Goal: Use online tool/utility: Utilize a website feature to perform a specific function

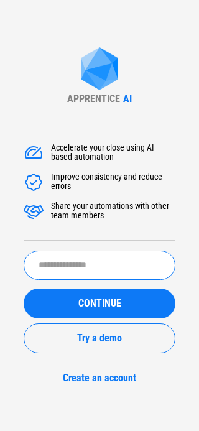
click at [98, 272] on input "text" at bounding box center [100, 264] width 152 height 29
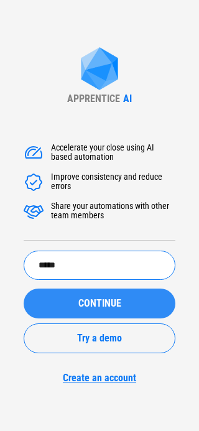
type input "*****"
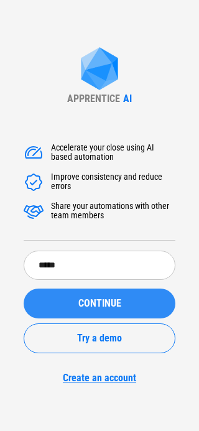
click at [99, 300] on span "CONTINUE" at bounding box center [99, 303] width 43 height 10
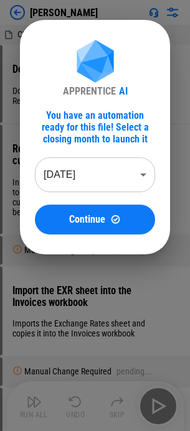
click at [145, 170] on body "[PERSON_NAME] AL open invoices - start section 1.xlsx Download workbooks from N…" at bounding box center [95, 215] width 190 height 431
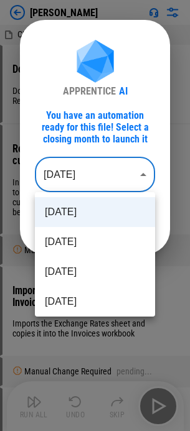
click at [92, 273] on li "[DATE]" at bounding box center [95, 272] width 120 height 30
type input "********"
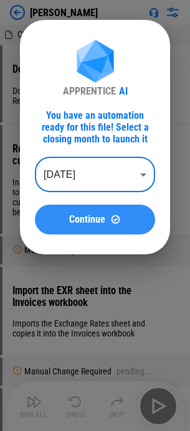
click at [117, 227] on button "Continue" at bounding box center [95, 219] width 120 height 30
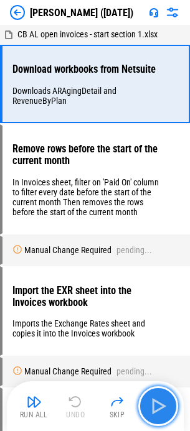
click at [158, 398] on img "button" at bounding box center [158, 406] width 20 height 20
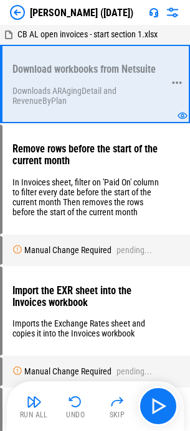
click at [186, 119] on icon at bounding box center [182, 116] width 10 height 10
click at [179, 118] on div at bounding box center [176, 84] width 11 height 76
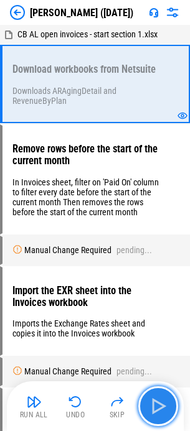
click at [154, 398] on img "button" at bounding box center [158, 406] width 20 height 20
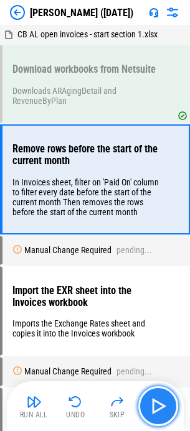
click at [148, 400] on img "button" at bounding box center [158, 406] width 20 height 20
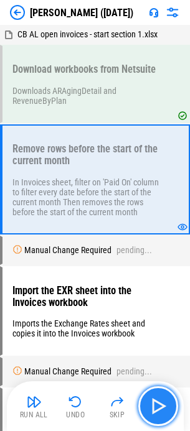
click at [157, 408] on img "button" at bounding box center [158, 406] width 20 height 20
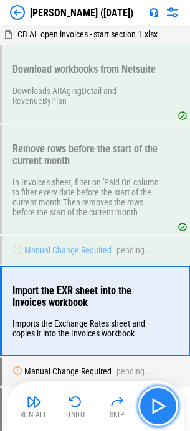
click at [163, 407] on img "button" at bounding box center [158, 406] width 20 height 20
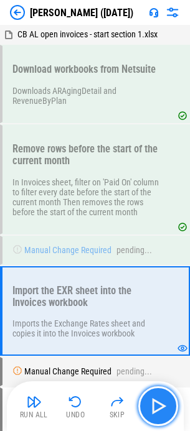
click at [160, 398] on img "button" at bounding box center [158, 406] width 20 height 20
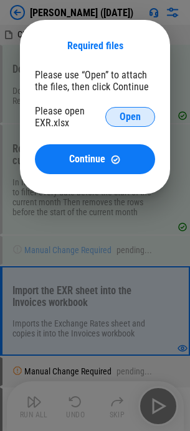
click at [129, 112] on span "Open" at bounding box center [129, 117] width 21 height 10
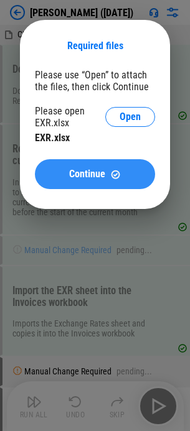
click at [86, 172] on span "Continue" at bounding box center [87, 174] width 36 height 10
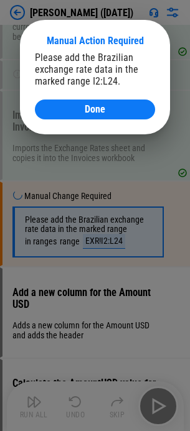
scroll to position [193, 0]
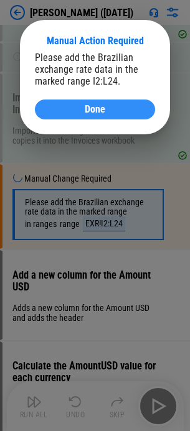
click at [97, 113] on span "Done" at bounding box center [95, 109] width 21 height 10
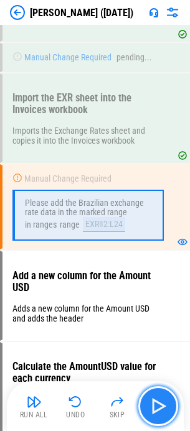
click at [165, 403] on img "button" at bounding box center [158, 406] width 20 height 20
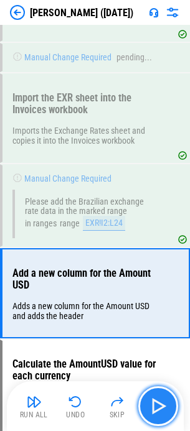
click at [165, 403] on img "button" at bounding box center [158, 406] width 20 height 20
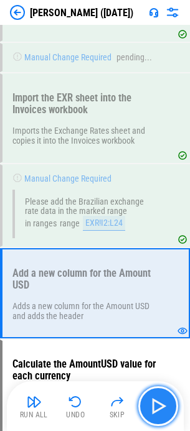
click at [156, 411] on img "button" at bounding box center [158, 406] width 20 height 20
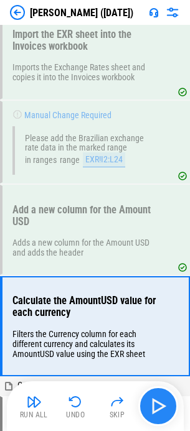
scroll to position [379, 0]
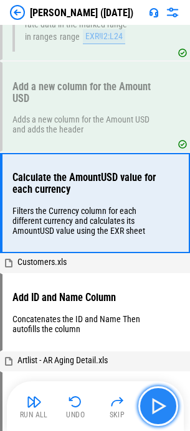
click at [156, 411] on img "button" at bounding box center [158, 406] width 20 height 20
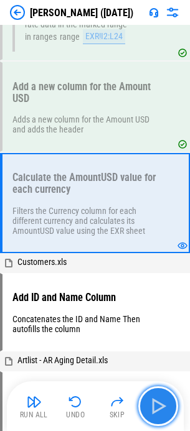
click at [167, 400] on img "button" at bounding box center [158, 406] width 20 height 20
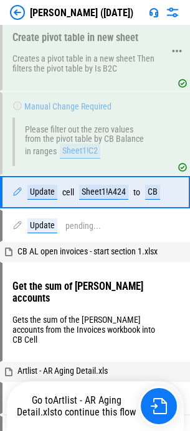
scroll to position [1247, 0]
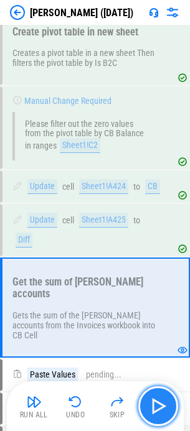
click at [156, 398] on img "button" at bounding box center [158, 406] width 20 height 20
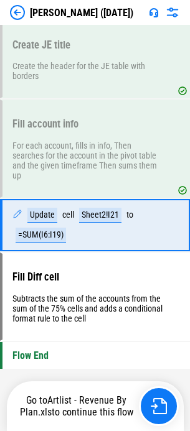
scroll to position [2394, 0]
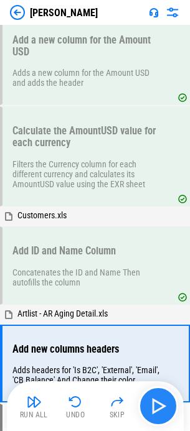
scroll to position [590, 0]
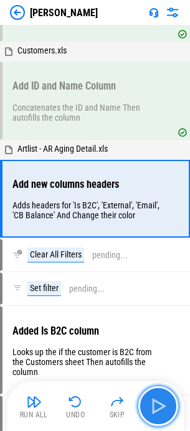
click at [168, 404] on button "button" at bounding box center [158, 406] width 40 height 40
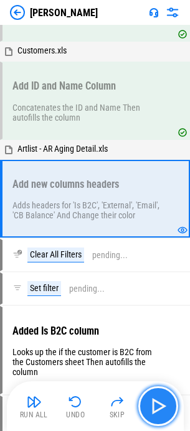
click at [155, 401] on img "button" at bounding box center [158, 406] width 20 height 20
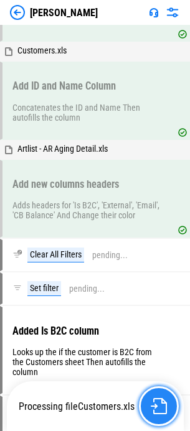
click at [161, 402] on img "button" at bounding box center [158, 406] width 16 height 16
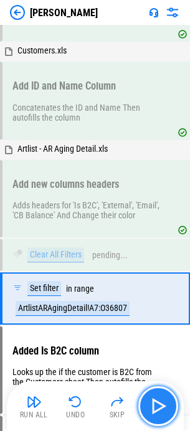
click at [160, 400] on img "button" at bounding box center [158, 406] width 20 height 20
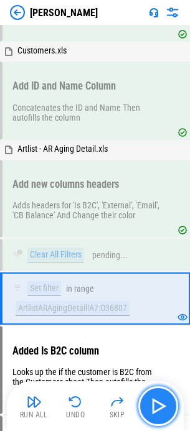
click at [163, 405] on img "button" at bounding box center [158, 406] width 20 height 20
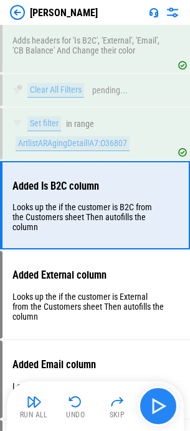
scroll to position [764, 0]
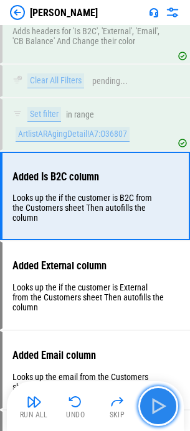
click at [163, 405] on img "button" at bounding box center [158, 406] width 20 height 20
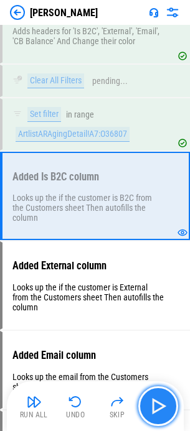
click at [163, 405] on img "button" at bounding box center [158, 406] width 20 height 20
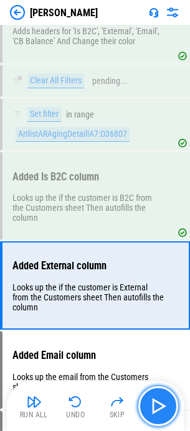
click at [163, 405] on img "button" at bounding box center [158, 406] width 20 height 20
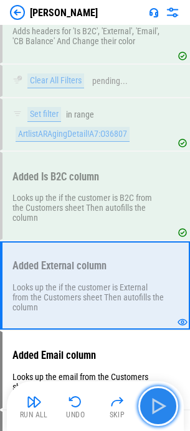
click at [172, 413] on button "button" at bounding box center [158, 406] width 40 height 40
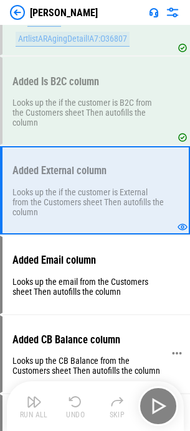
scroll to position [889, 0]
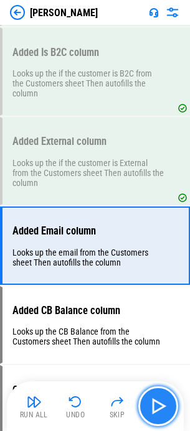
click at [163, 419] on button "button" at bounding box center [158, 406] width 40 height 40
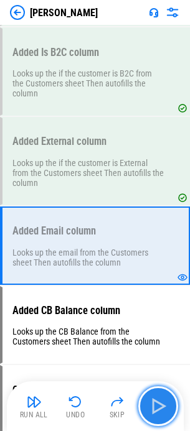
click at [160, 411] on img "button" at bounding box center [158, 406] width 20 height 20
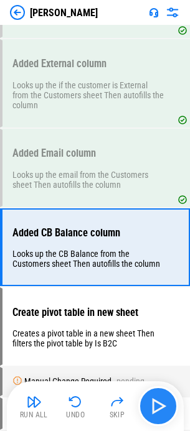
scroll to position [1023, 0]
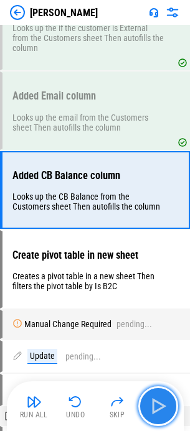
click at [155, 411] on img "button" at bounding box center [158, 406] width 20 height 20
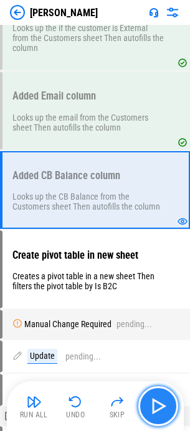
click at [155, 411] on img "button" at bounding box center [158, 406] width 20 height 20
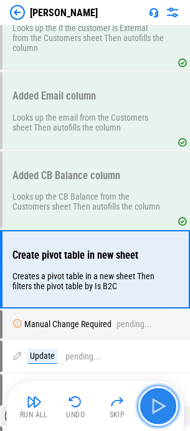
click at [155, 411] on img "button" at bounding box center [158, 406] width 20 height 20
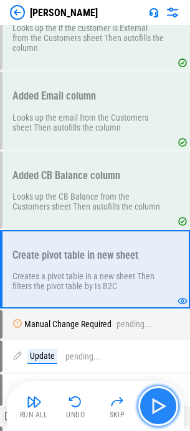
click at [155, 411] on img "button" at bounding box center [158, 406] width 20 height 20
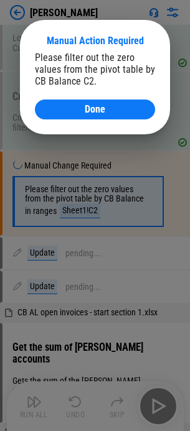
scroll to position [1189, 0]
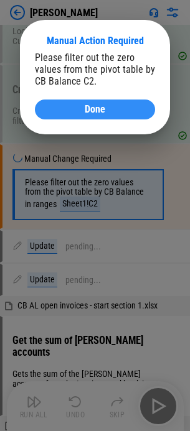
click at [128, 103] on button "Done" at bounding box center [95, 109] width 120 height 20
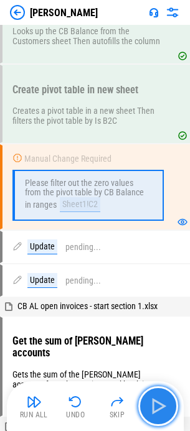
click at [162, 401] on img "button" at bounding box center [158, 406] width 20 height 20
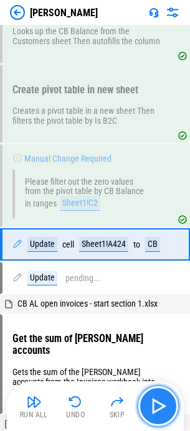
click at [161, 402] on img "button" at bounding box center [158, 406] width 20 height 20
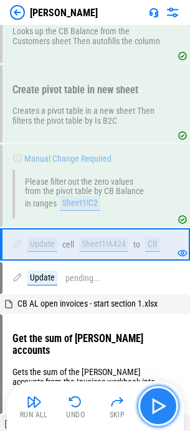
click at [160, 403] on img "button" at bounding box center [158, 406] width 20 height 20
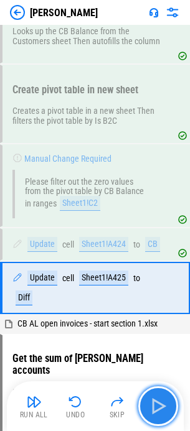
click at [160, 403] on img "button" at bounding box center [158, 406] width 20 height 20
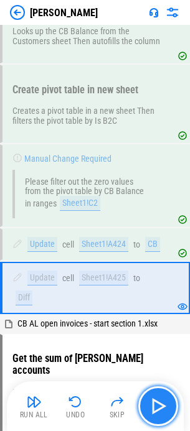
click at [161, 407] on img "button" at bounding box center [158, 406] width 20 height 20
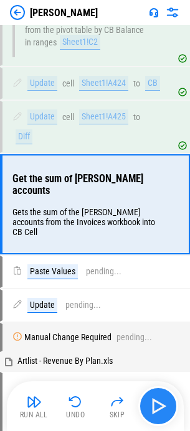
scroll to position [1357, 0]
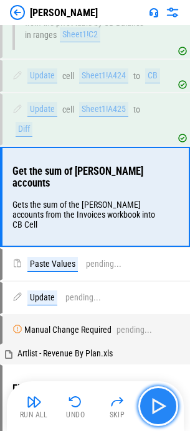
click at [161, 407] on img "button" at bounding box center [158, 406] width 20 height 20
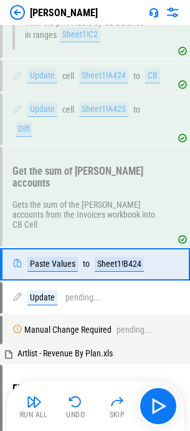
click at [170, 9] on img at bounding box center [172, 12] width 15 height 15
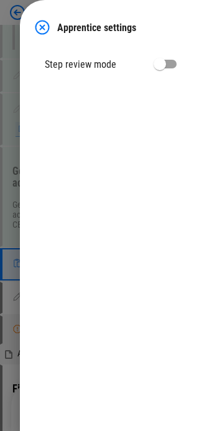
click at [43, 22] on img at bounding box center [42, 27] width 15 height 15
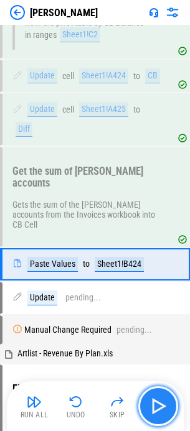
click at [166, 418] on button "button" at bounding box center [158, 406] width 40 height 40
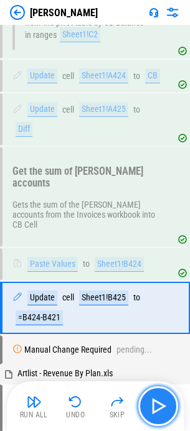
click at [160, 416] on button "button" at bounding box center [158, 406] width 40 height 40
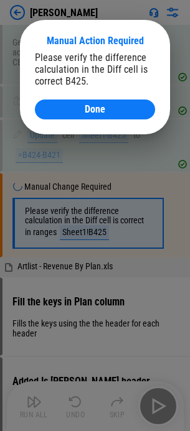
scroll to position [1527, 0]
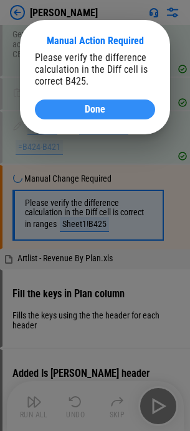
click at [83, 108] on div "Done" at bounding box center [95, 109] width 90 height 10
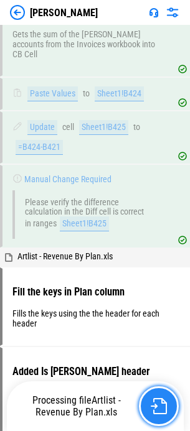
click at [154, 410] on img "button" at bounding box center [158, 406] width 16 height 16
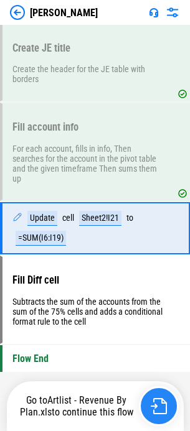
scroll to position [2394, 0]
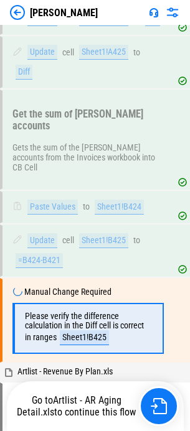
scroll to position [1527, 0]
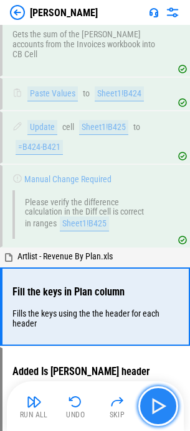
click at [154, 401] on img "button" at bounding box center [158, 406] width 20 height 20
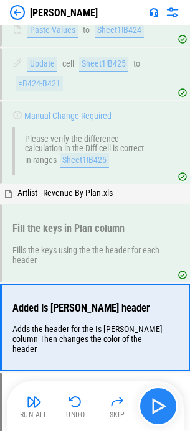
scroll to position [1709, 0]
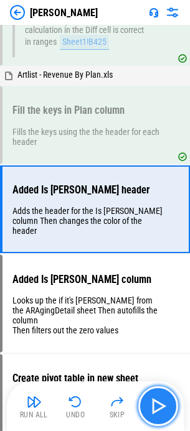
click at [153, 410] on img "button" at bounding box center [158, 406] width 20 height 20
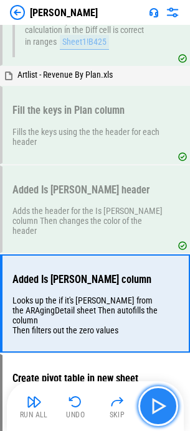
click at [158, 408] on img "button" at bounding box center [158, 406] width 20 height 20
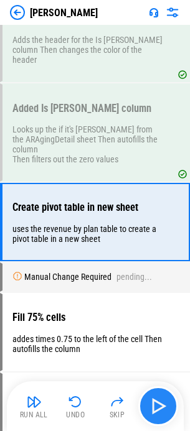
scroll to position [1893, 0]
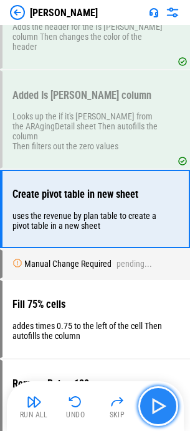
click at [147, 404] on button "button" at bounding box center [158, 406] width 40 height 40
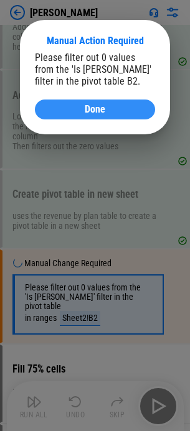
click at [95, 105] on span "Done" at bounding box center [95, 109] width 21 height 10
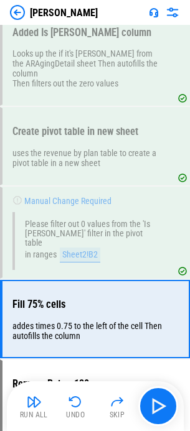
scroll to position [2058, 0]
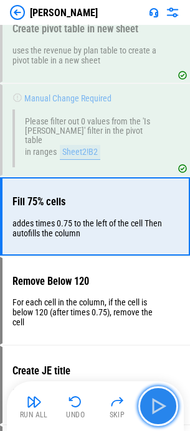
click at [156, 401] on img "button" at bounding box center [158, 406] width 20 height 20
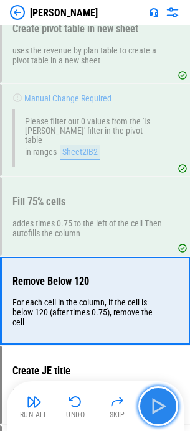
click at [156, 401] on img "button" at bounding box center [158, 406] width 20 height 20
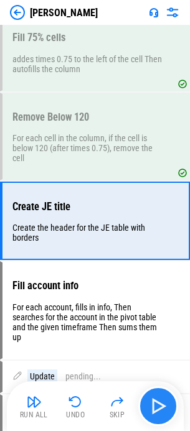
scroll to position [2231, 0]
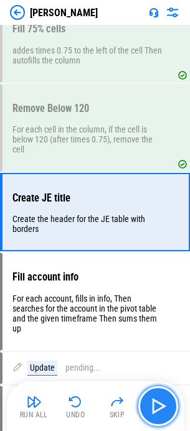
click at [158, 401] on img "button" at bounding box center [158, 406] width 20 height 20
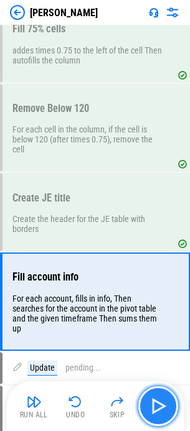
click at [158, 401] on img "button" at bounding box center [158, 406] width 20 height 20
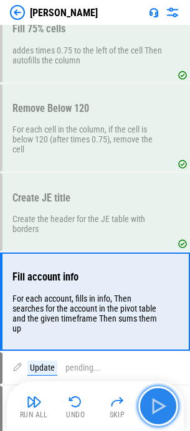
click at [158, 401] on img "button" at bounding box center [158, 406] width 20 height 20
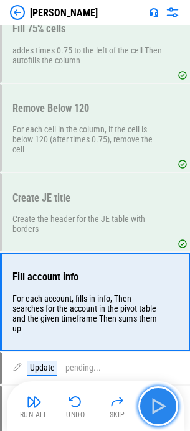
click at [158, 401] on img "button" at bounding box center [158, 406] width 20 height 20
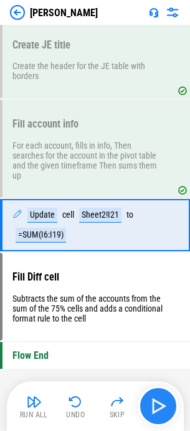
scroll to position [2394, 0]
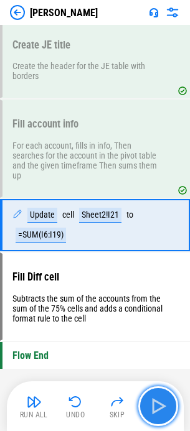
click at [158, 401] on img "button" at bounding box center [158, 406] width 20 height 20
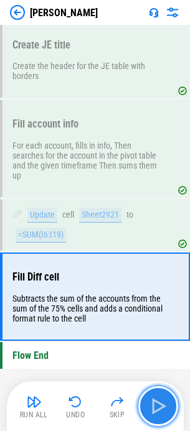
click at [149, 403] on img "button" at bounding box center [158, 406] width 20 height 20
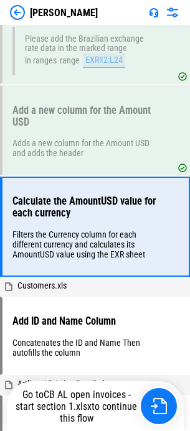
scroll to position [379, 0]
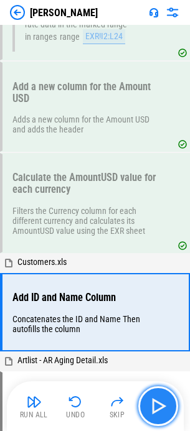
click at [153, 405] on img "button" at bounding box center [158, 406] width 20 height 20
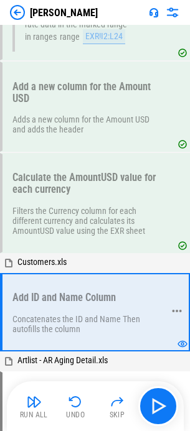
scroll to position [441, 0]
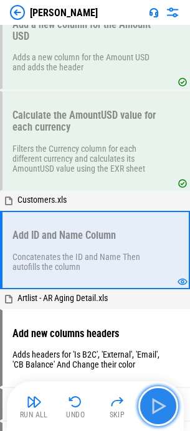
click at [161, 414] on img "button" at bounding box center [158, 406] width 20 height 20
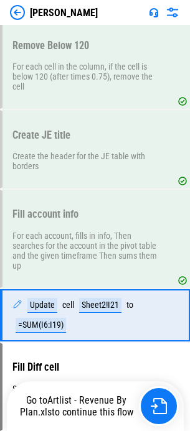
scroll to position [2394, 0]
